Goal: Transaction & Acquisition: Purchase product/service

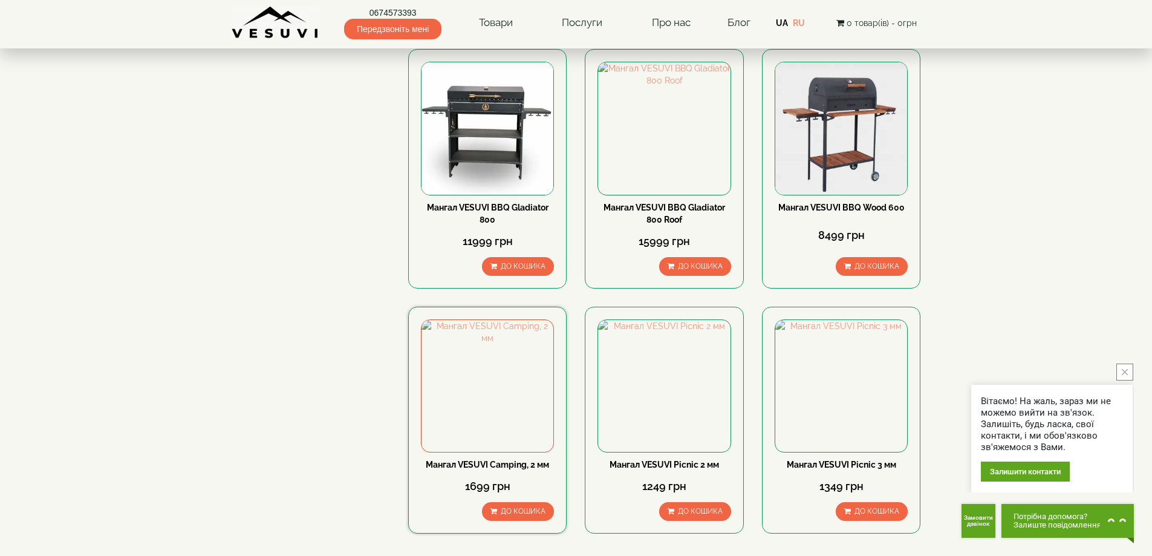
scroll to position [1572, 0]
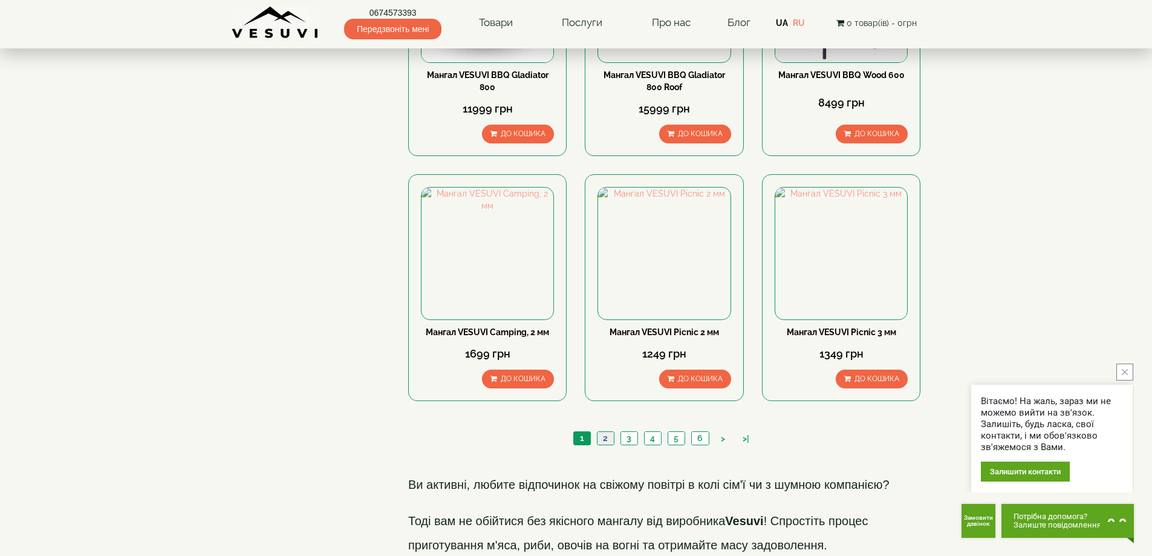
click at [604, 432] on link "2" at bounding box center [605, 438] width 17 height 13
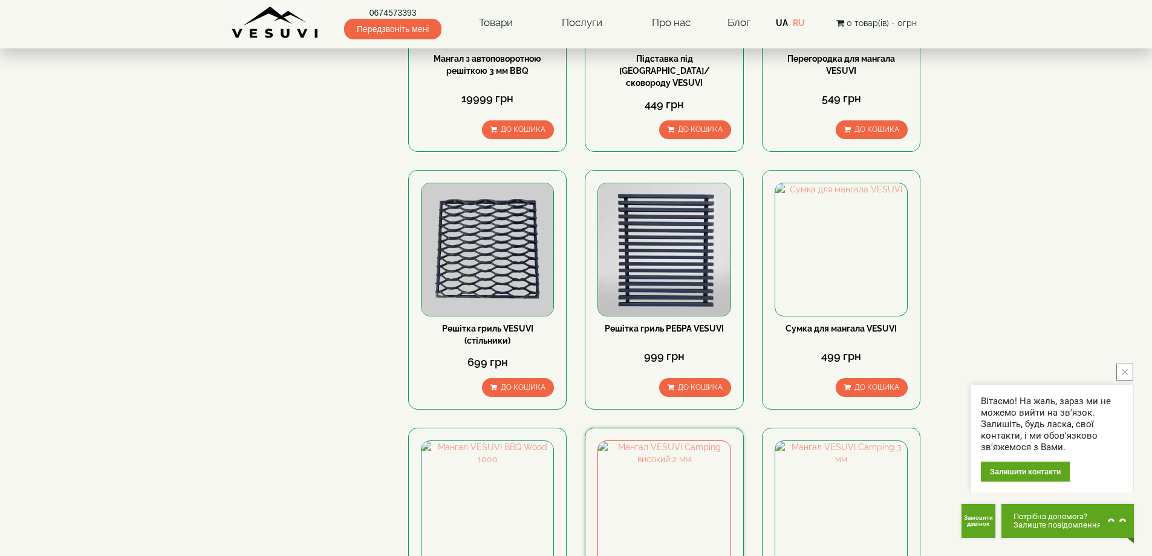
scroll to position [1427, 0]
